Goal: Navigation & Orientation: Find specific page/section

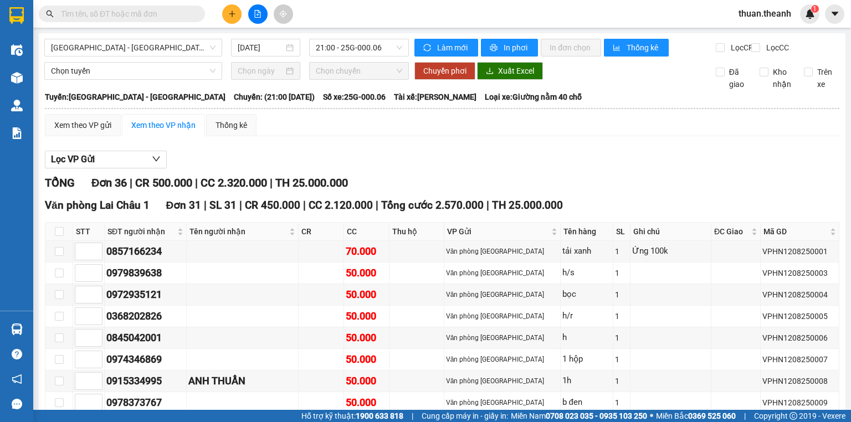
click at [756, 14] on span "thuan.theanh" at bounding box center [764, 14] width 70 height 14
click at [600, 7] on div "Kết quả tìm kiếm ( 0 ) Bộ lọc No Data thuan.theanh 1" at bounding box center [425, 14] width 851 height 28
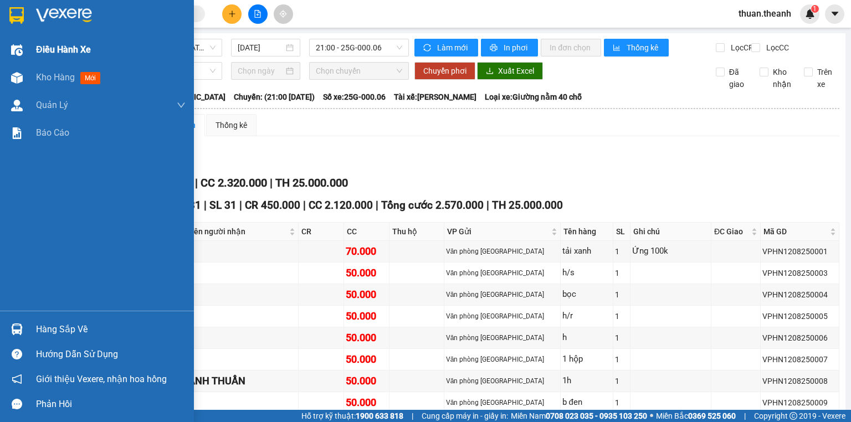
click at [61, 50] on span "Điều hành xe" at bounding box center [63, 50] width 55 height 14
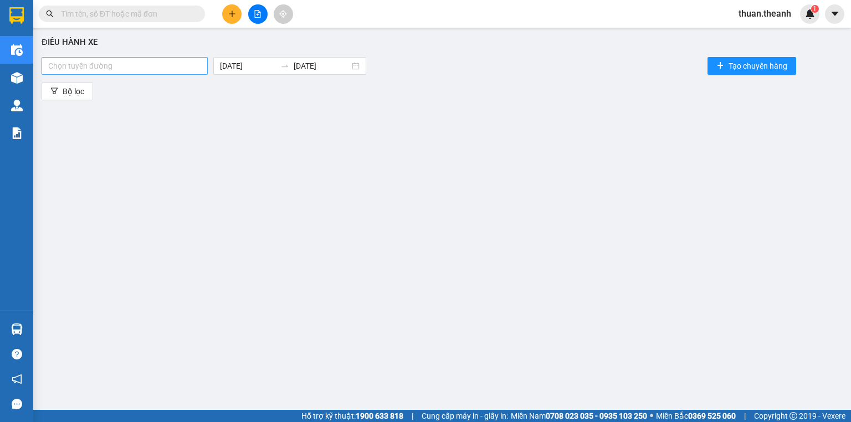
click at [189, 63] on div at bounding box center [124, 65] width 161 height 13
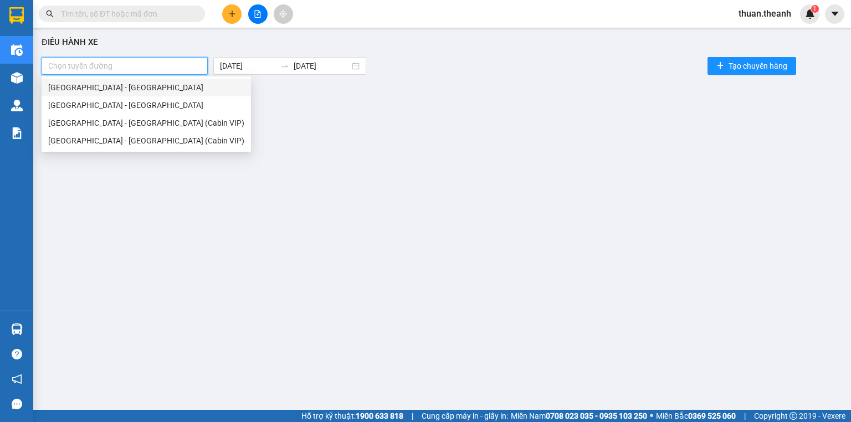
click at [189, 63] on div at bounding box center [124, 65] width 161 height 13
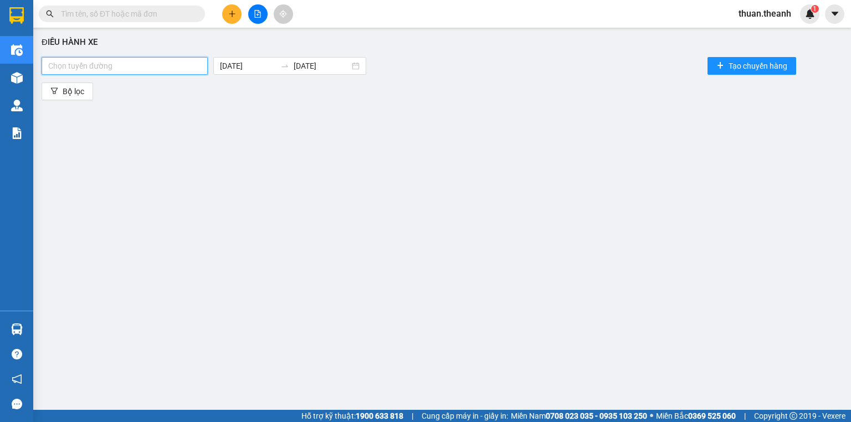
click at [189, 63] on div at bounding box center [124, 65] width 161 height 13
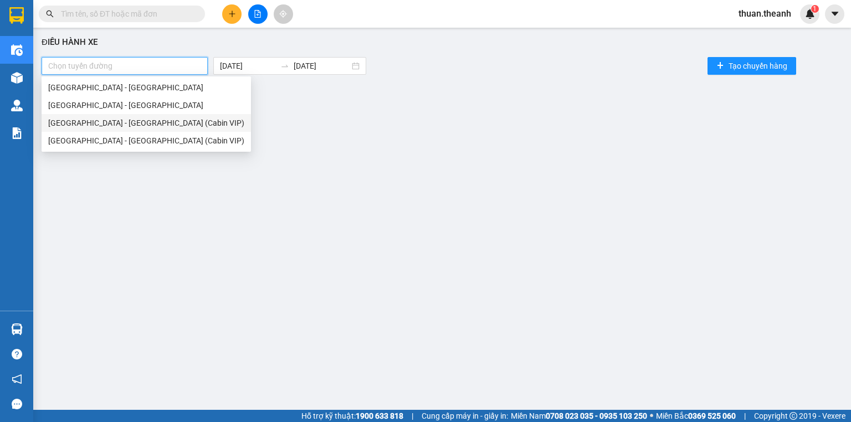
click at [136, 124] on div "[GEOGRAPHIC_DATA] - [GEOGRAPHIC_DATA] (Cabin VIP)" at bounding box center [146, 123] width 196 height 12
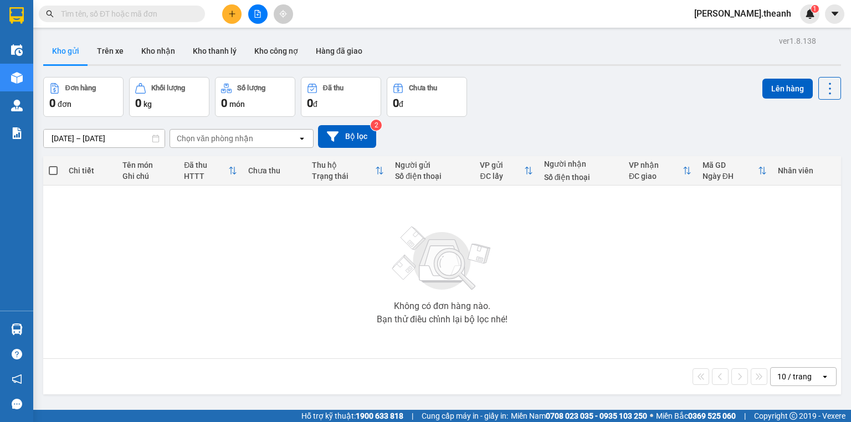
click at [780, 15] on span "[PERSON_NAME].theanh" at bounding box center [742, 14] width 115 height 14
